Goal: Find specific page/section: Find specific page/section

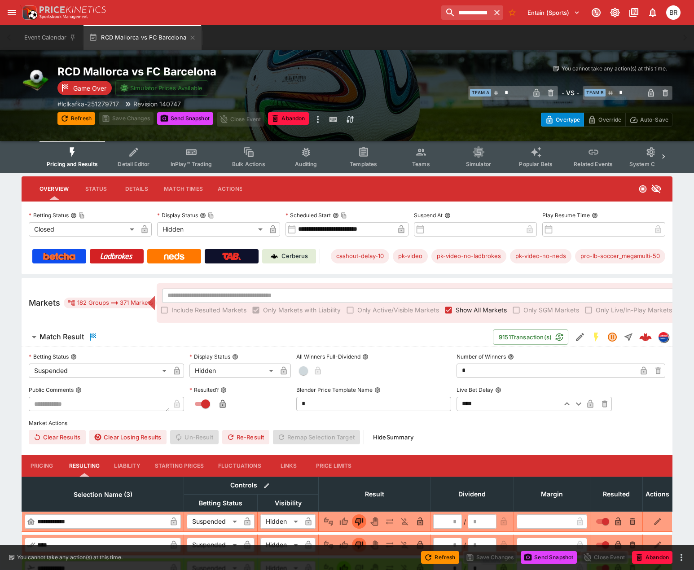
click at [362, 158] on button "Templates" at bounding box center [363, 157] width 57 height 32
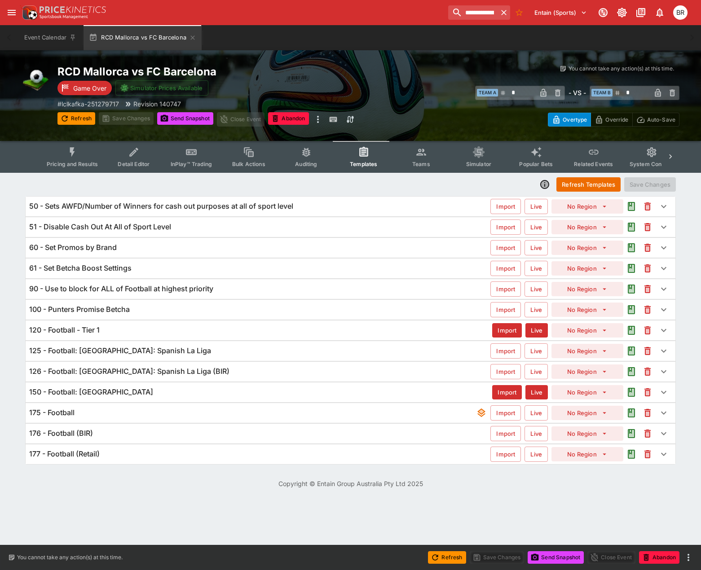
click at [174, 330] on div "120 - Football - Tier 1" at bounding box center [260, 329] width 463 height 9
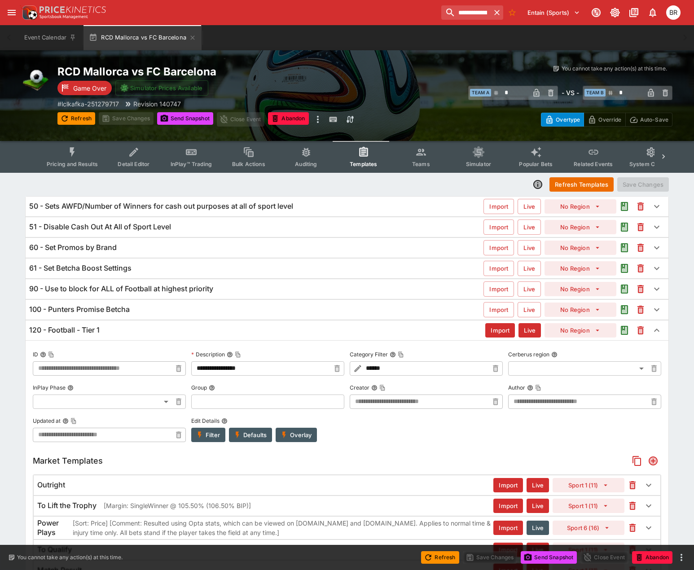
type input "**********"
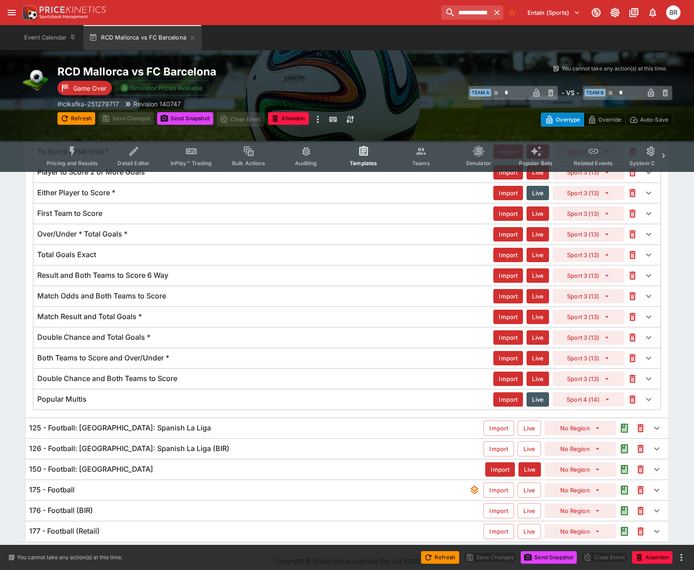
scroll to position [937, 0]
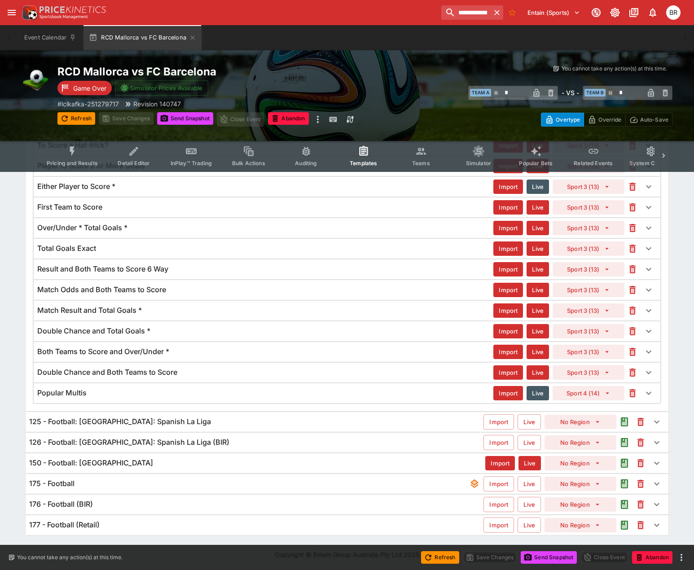
click at [278, 420] on div "125 - Football: [GEOGRAPHIC_DATA]: Spanish La Liga" at bounding box center [256, 421] width 454 height 9
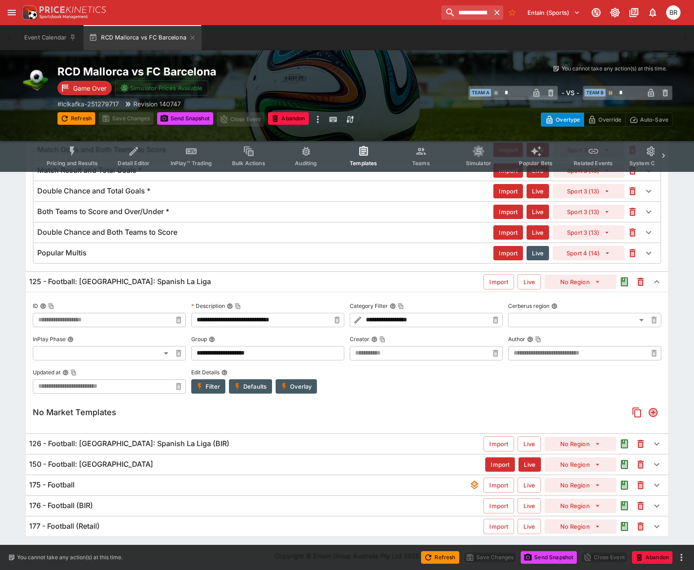
scroll to position [1078, 0]
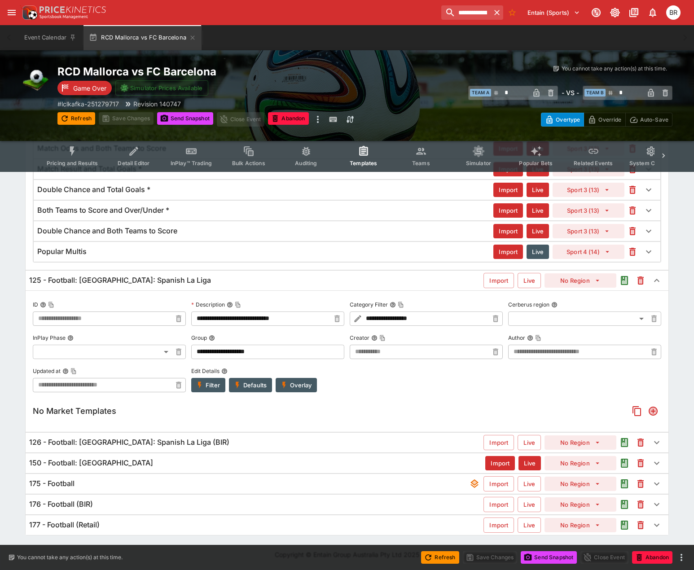
click at [163, 479] on div "175 - Football" at bounding box center [249, 483] width 440 height 9
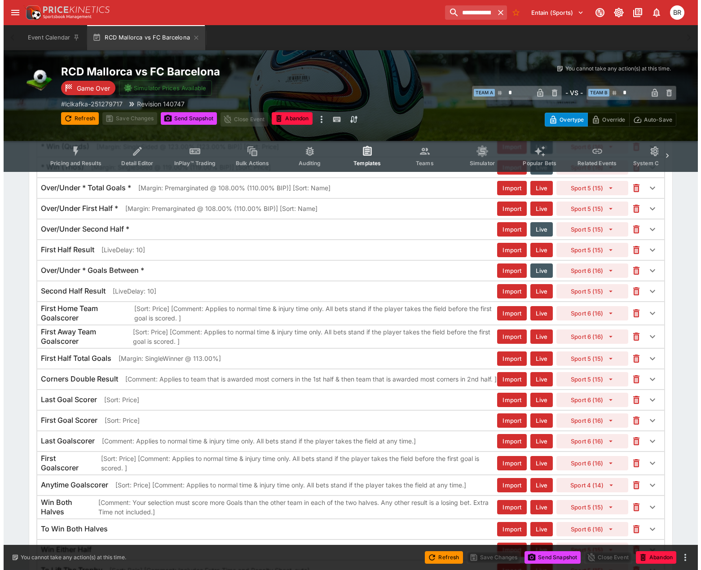
scroll to position [944, 0]
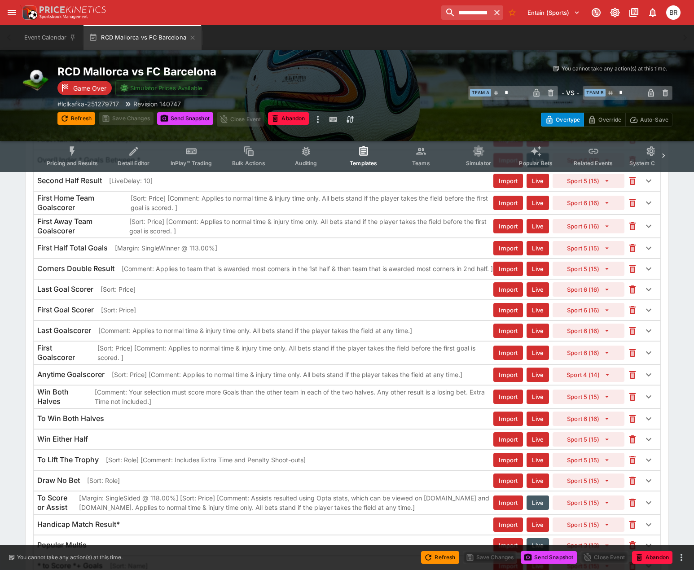
click at [303, 327] on div "Last Goalscorer [Comment: Applies to normal time & injury time only. All bets s…" at bounding box center [347, 331] width 627 height 20
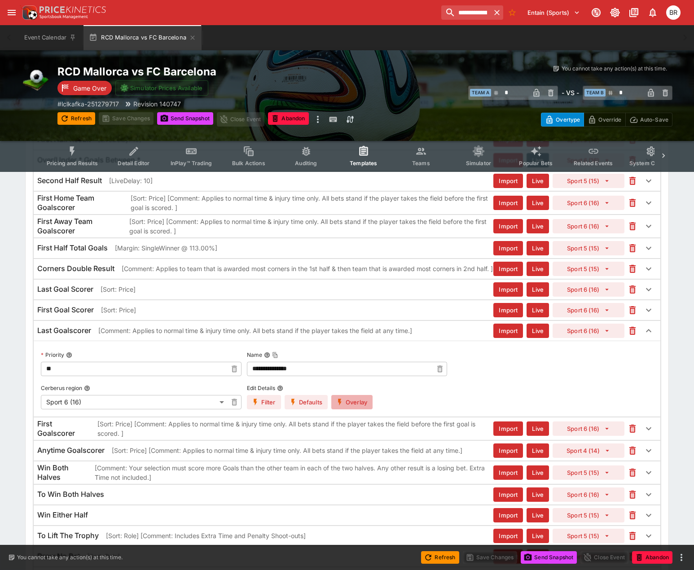
click at [353, 407] on button "Overlay" at bounding box center [351, 402] width 41 height 14
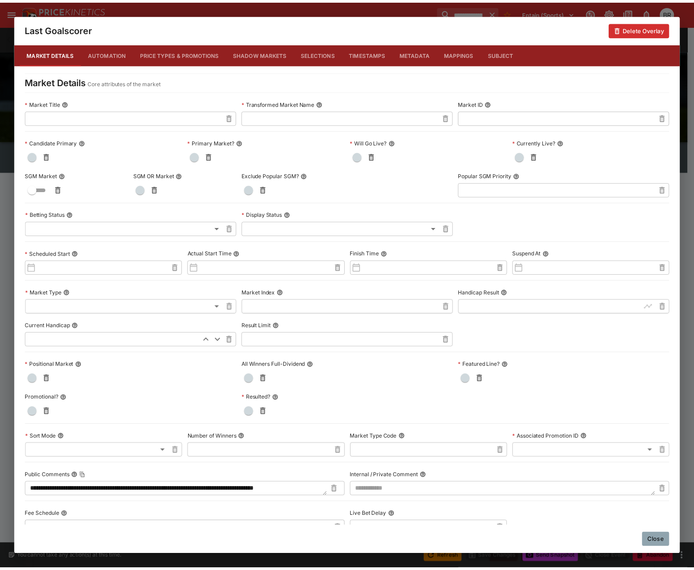
scroll to position [0, 0]
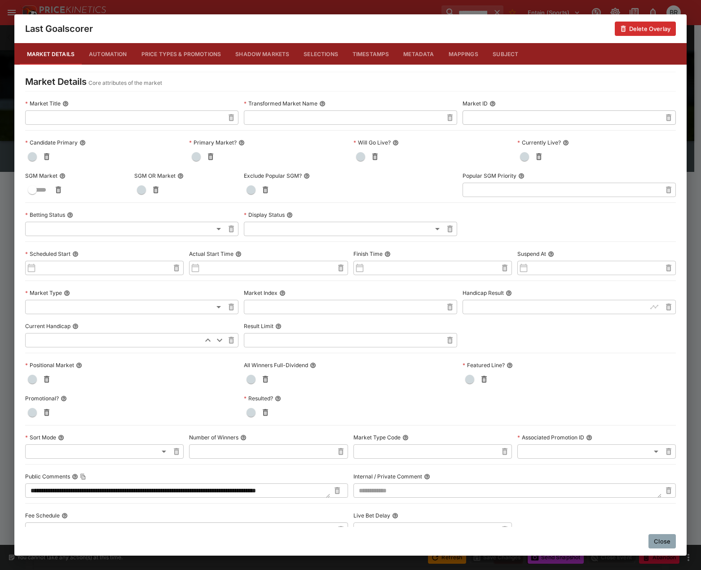
click at [676, 544] on div "Close" at bounding box center [350, 541] width 672 height 29
click at [672, 544] on button "Close" at bounding box center [661, 541] width 27 height 14
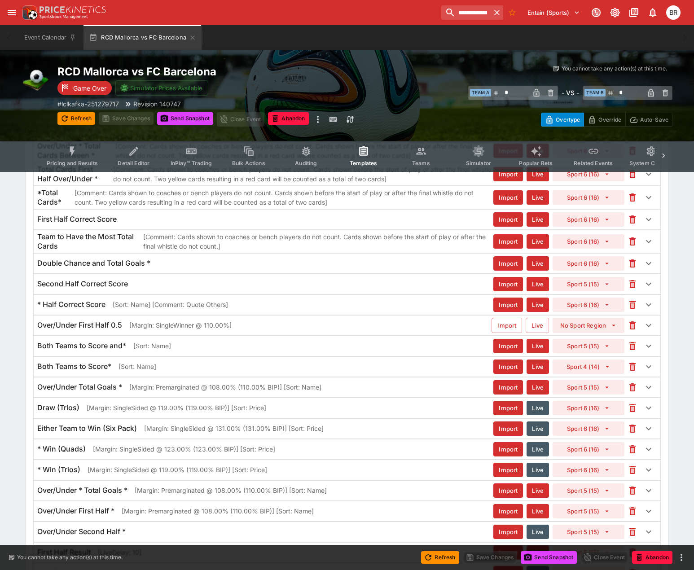
scroll to position [495, 0]
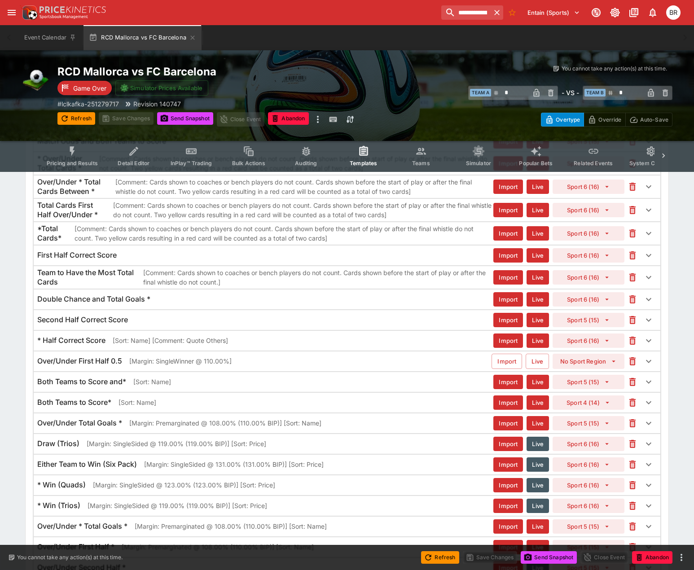
click at [293, 145] on button "Auditing" at bounding box center [305, 156] width 57 height 32
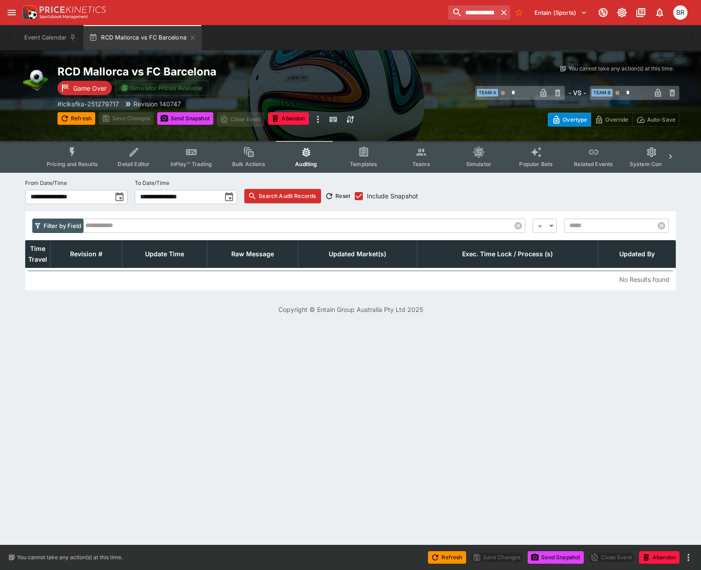
click at [365, 145] on button "Templates" at bounding box center [363, 157] width 57 height 32
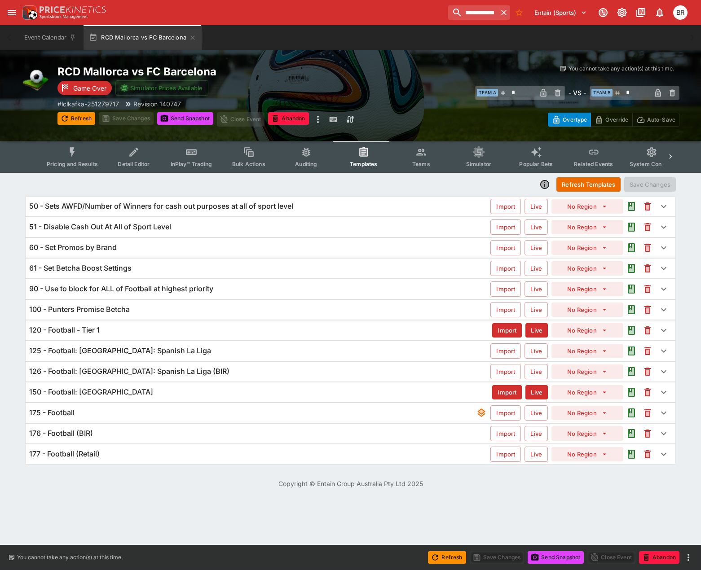
click at [351, 233] on div "51 - Disable Cash Out At All of Sport Level Import Live No Region" at bounding box center [351, 227] width 650 height 20
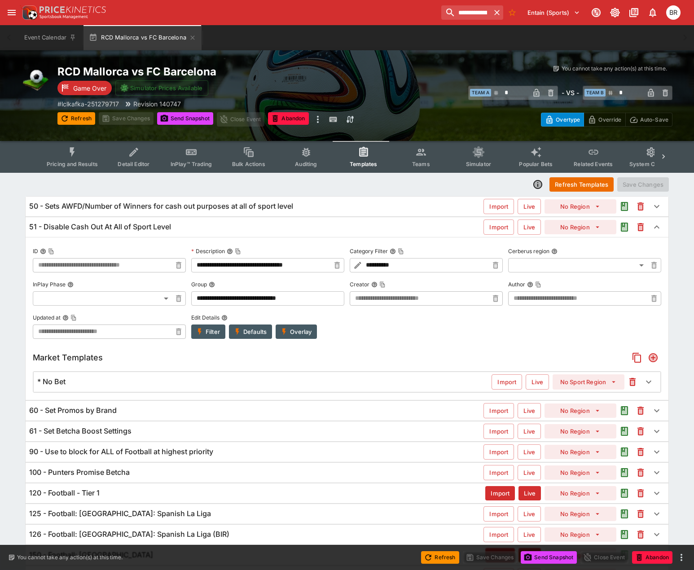
click at [355, 230] on div "51 - Disable Cash Out At All of Sport Level" at bounding box center [256, 226] width 454 height 9
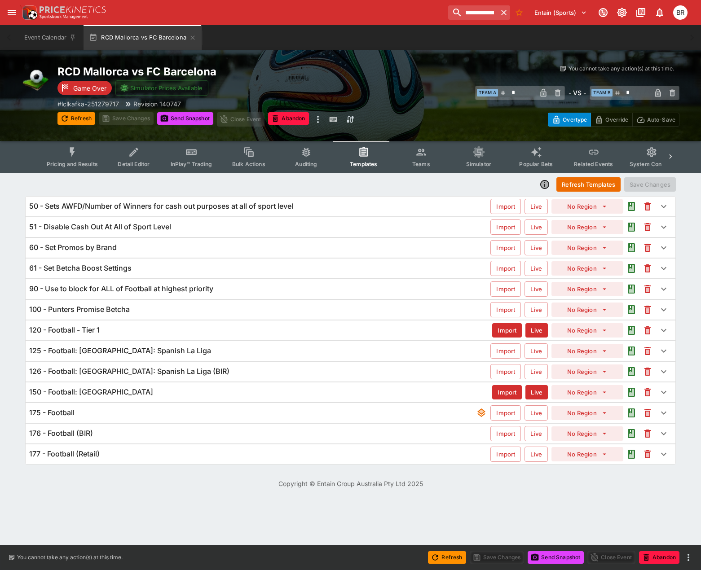
click at [453, 23] on div "**********" at bounding box center [350, 12] width 701 height 25
